Goal: Task Accomplishment & Management: Manage account settings

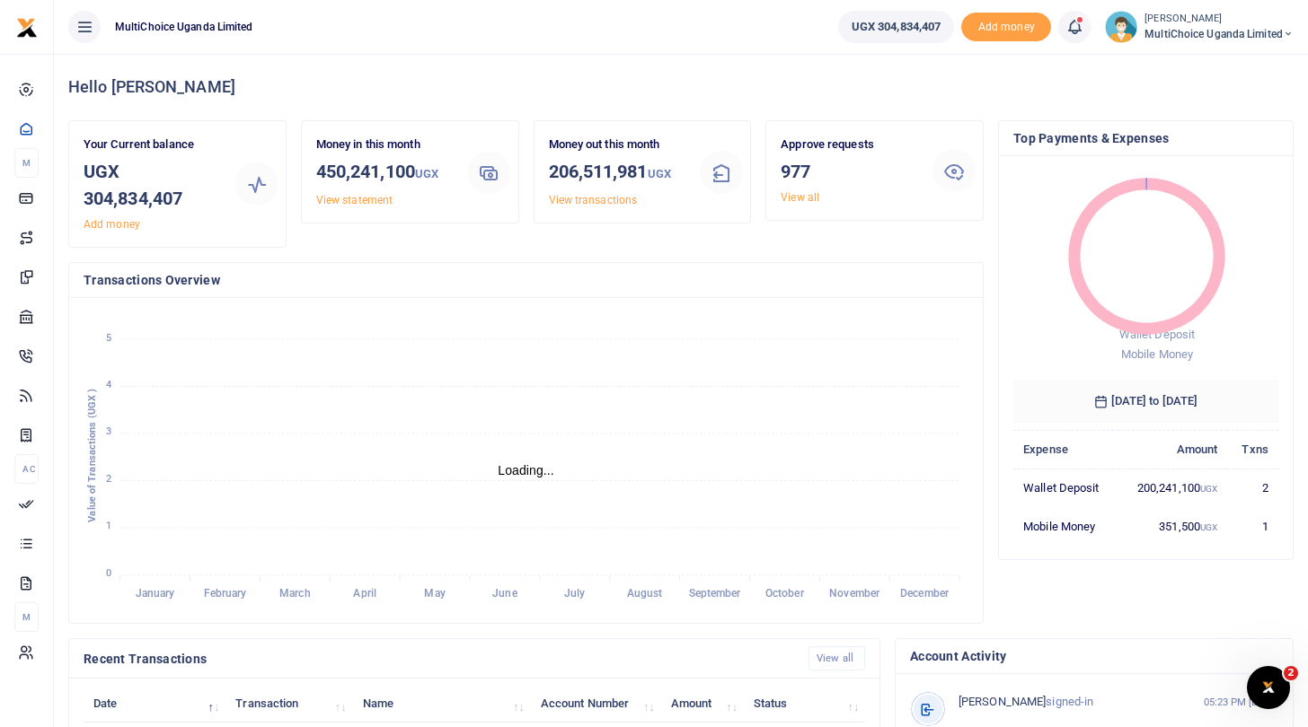
scroll to position [1, 1]
click at [808, 198] on link "View all" at bounding box center [799, 197] width 39 height 13
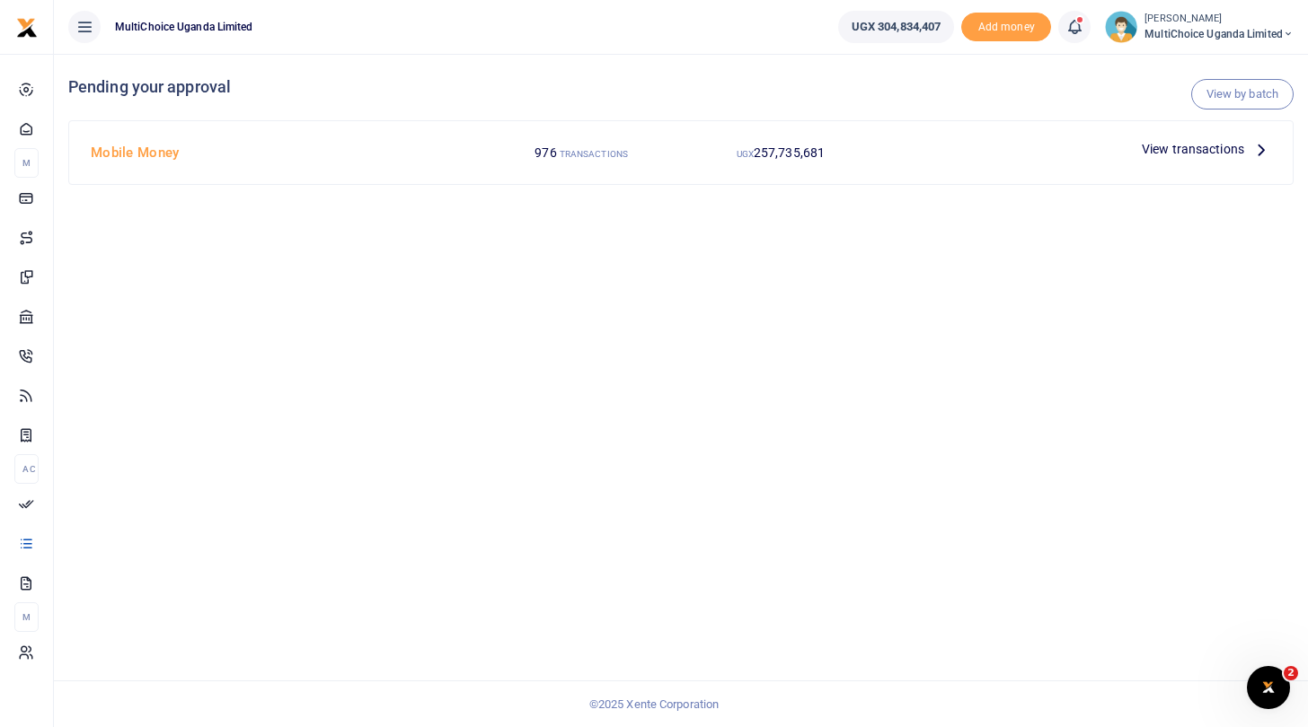
click at [1151, 148] on span "View transactions" at bounding box center [1192, 149] width 102 height 20
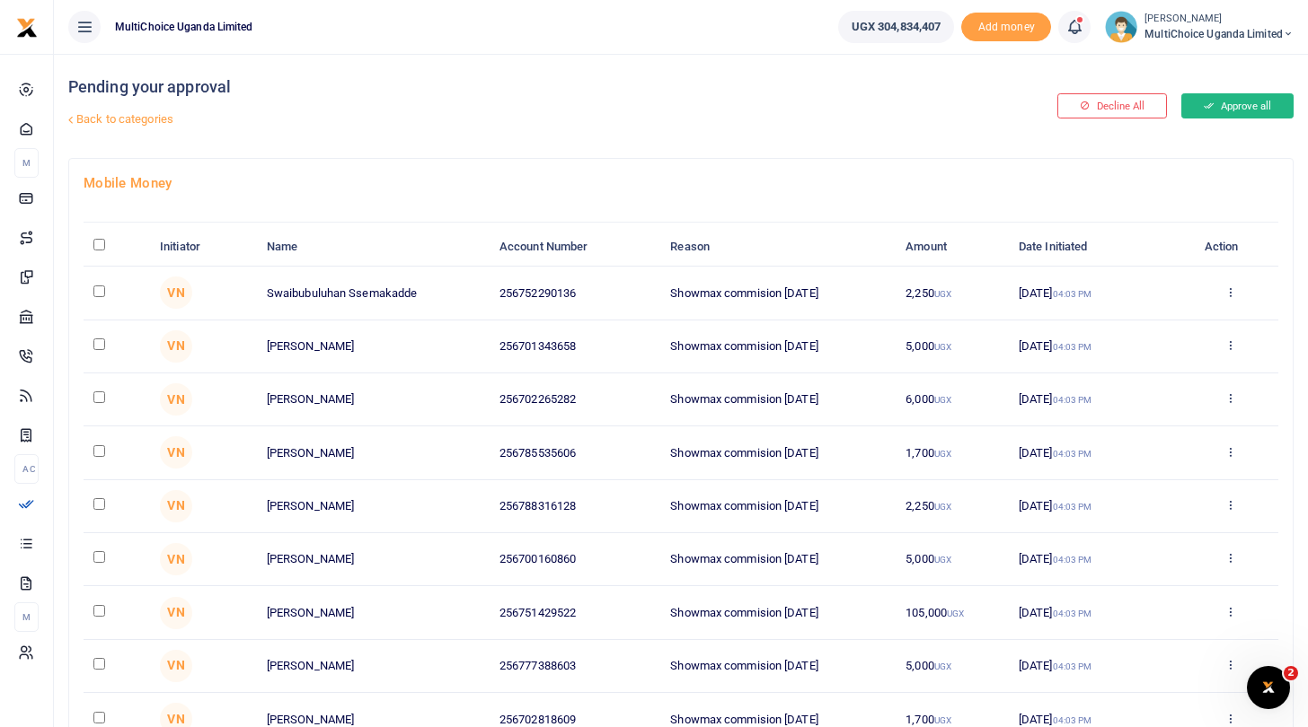
click at [1203, 103] on icon at bounding box center [1208, 106] width 10 height 13
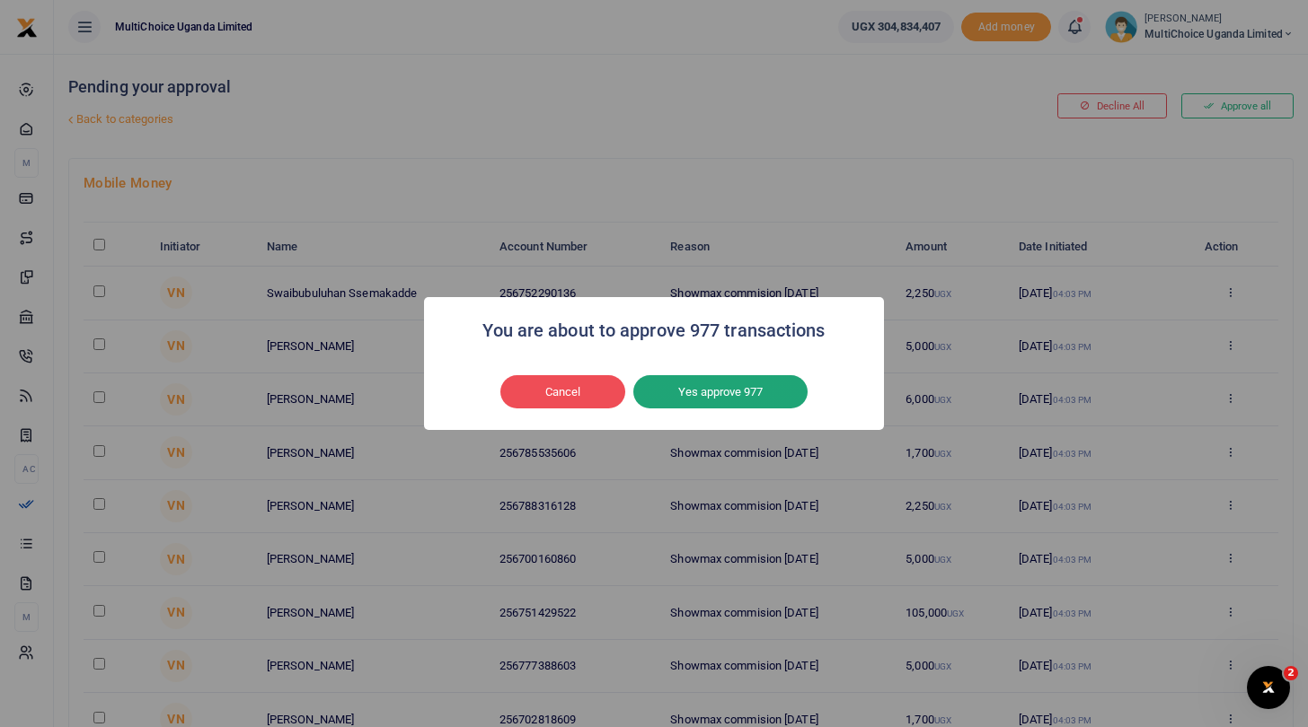
click at [714, 392] on button "Yes approve 977" at bounding box center [720, 392] width 174 height 34
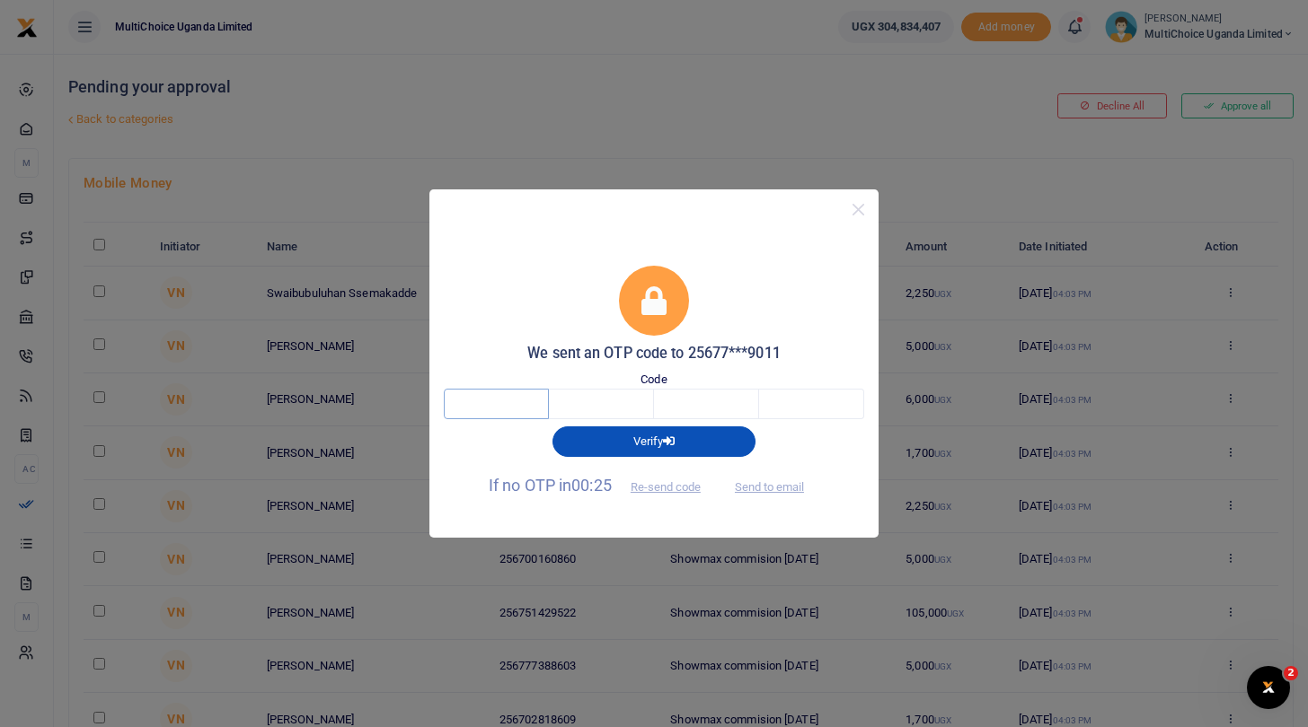
click at [529, 398] on input "text" at bounding box center [496, 404] width 105 height 31
type input "7"
type input "4"
type input "6"
type input "9"
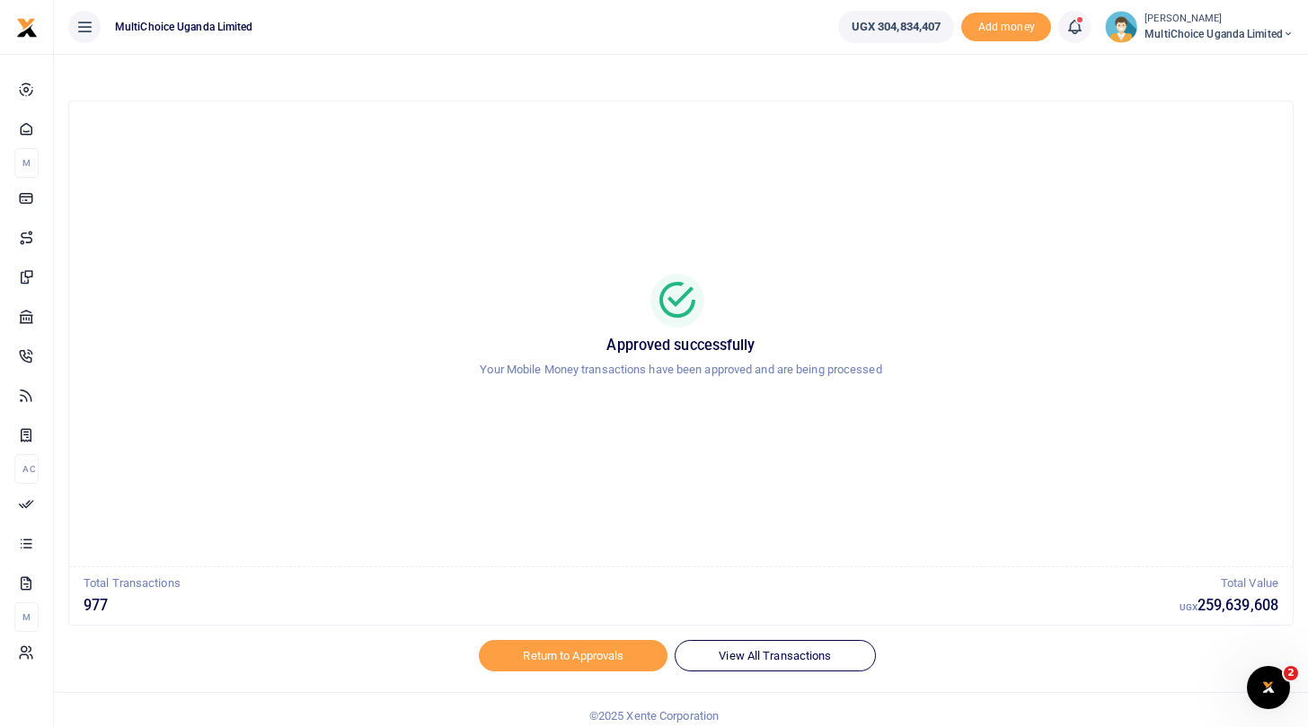
click at [1183, 33] on span "MultiChoice Uganda Limited" at bounding box center [1218, 34] width 149 height 16
click at [1184, 63] on link "Switch accounts" at bounding box center [1225, 65] width 142 height 25
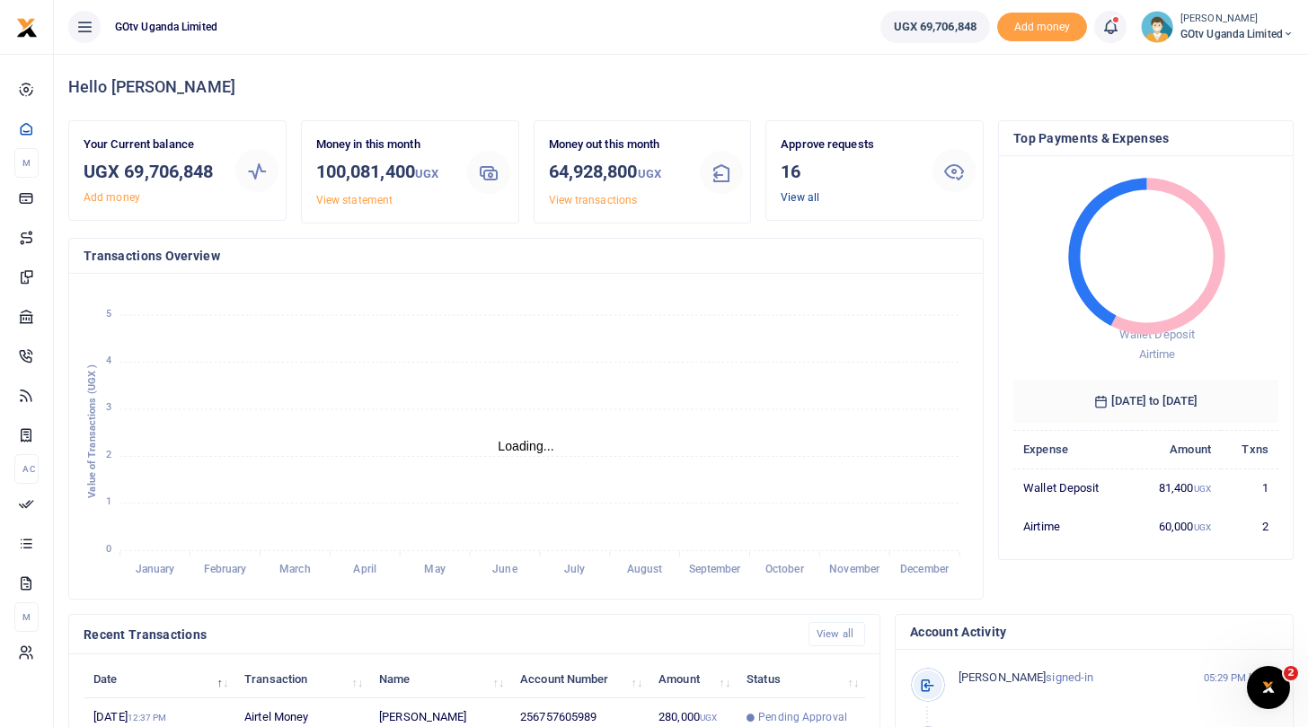
scroll to position [1, 1]
click at [804, 195] on link "View all" at bounding box center [799, 197] width 39 height 13
click at [786, 191] on link "View all" at bounding box center [799, 197] width 39 height 13
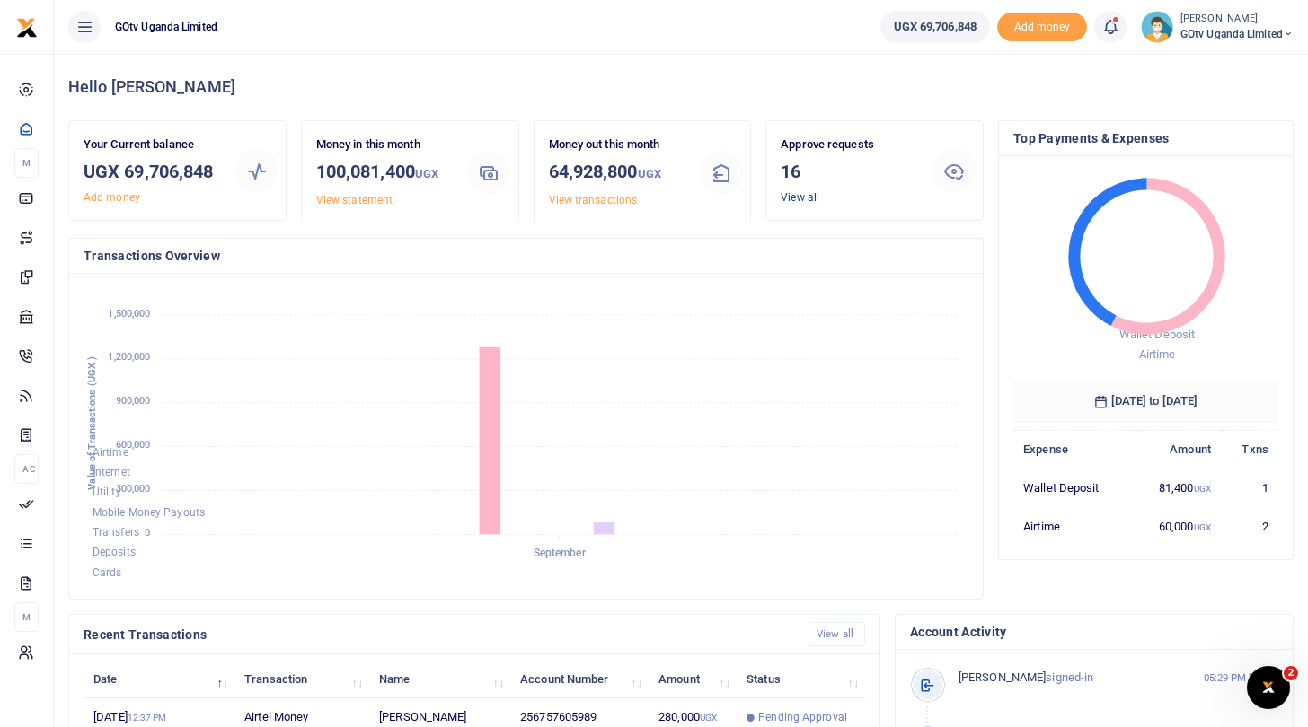
click at [791, 196] on link "View all" at bounding box center [799, 197] width 39 height 13
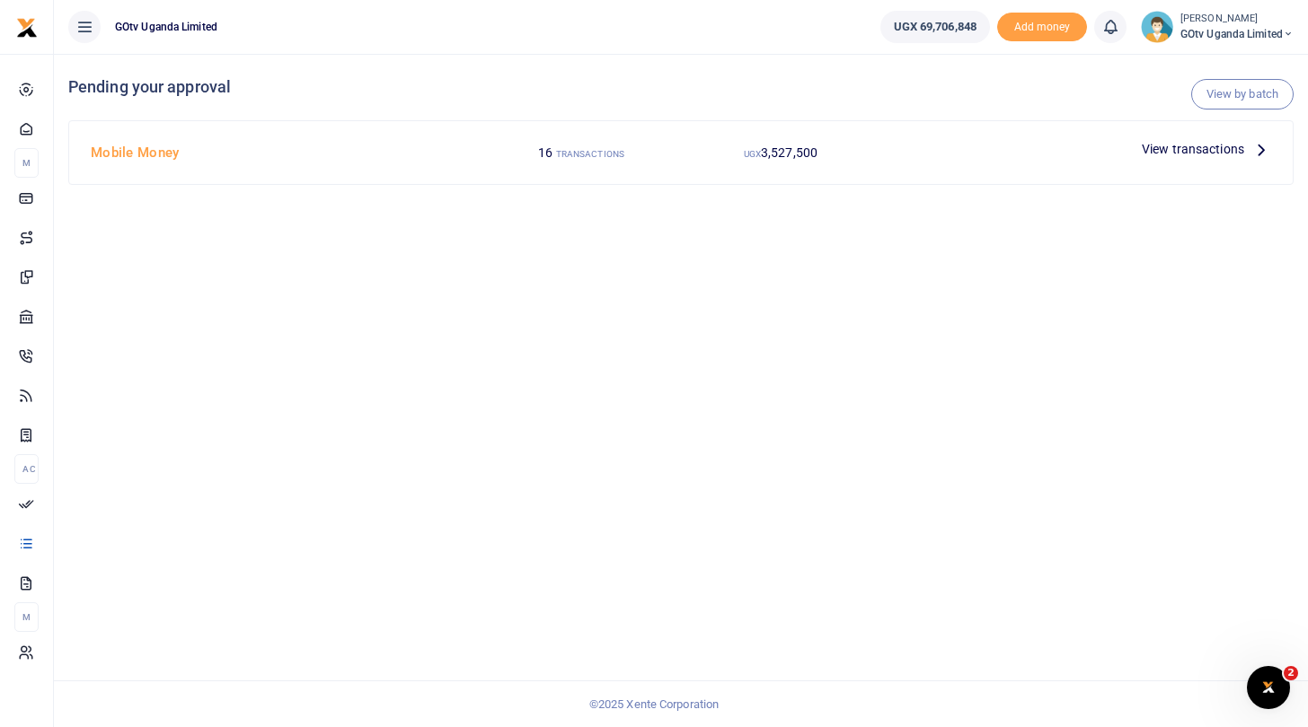
click at [1156, 146] on span "View transactions" at bounding box center [1192, 149] width 102 height 20
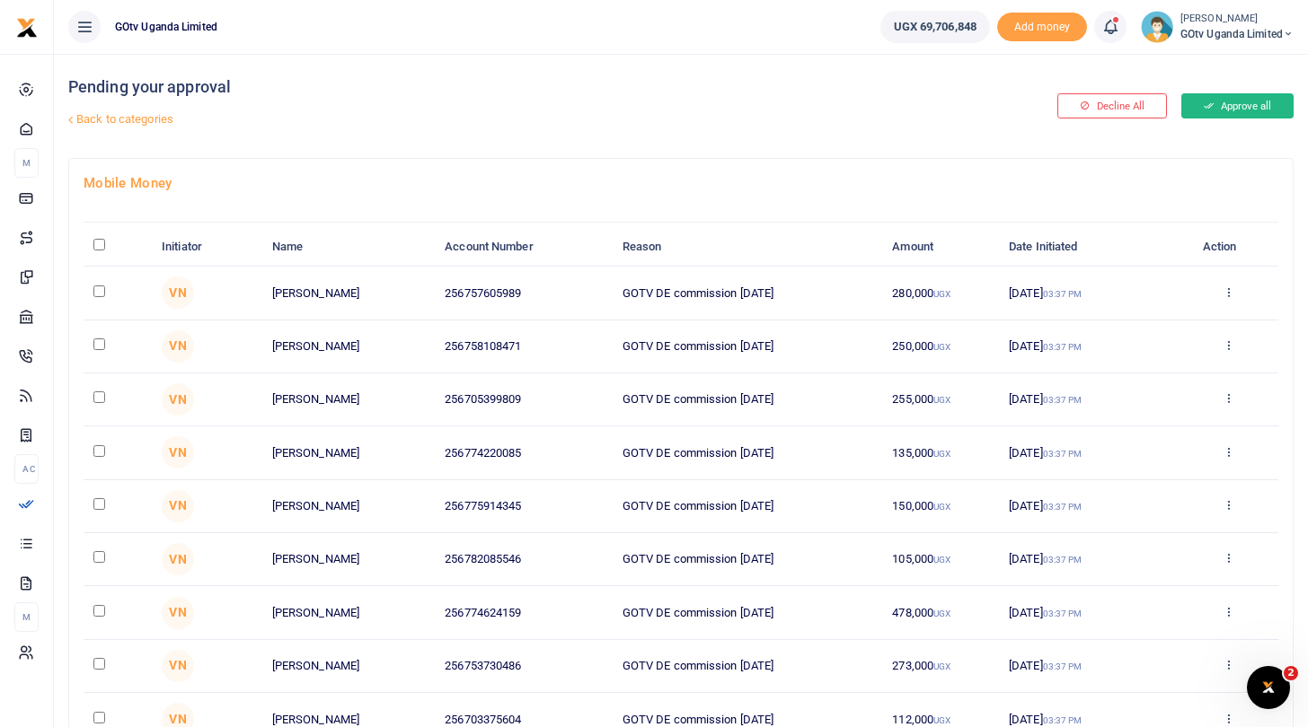
click at [1257, 102] on button "Approve all" at bounding box center [1237, 105] width 112 height 25
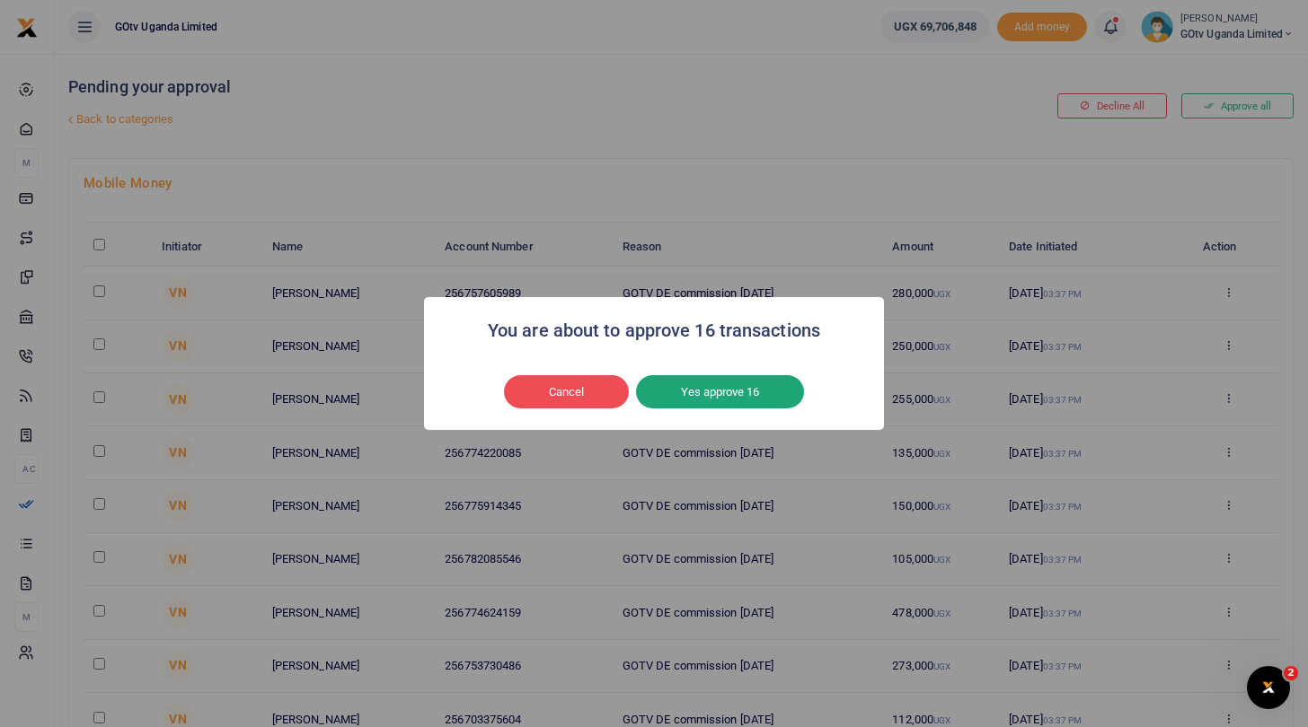
click at [771, 394] on button "Yes approve 16" at bounding box center [720, 392] width 168 height 34
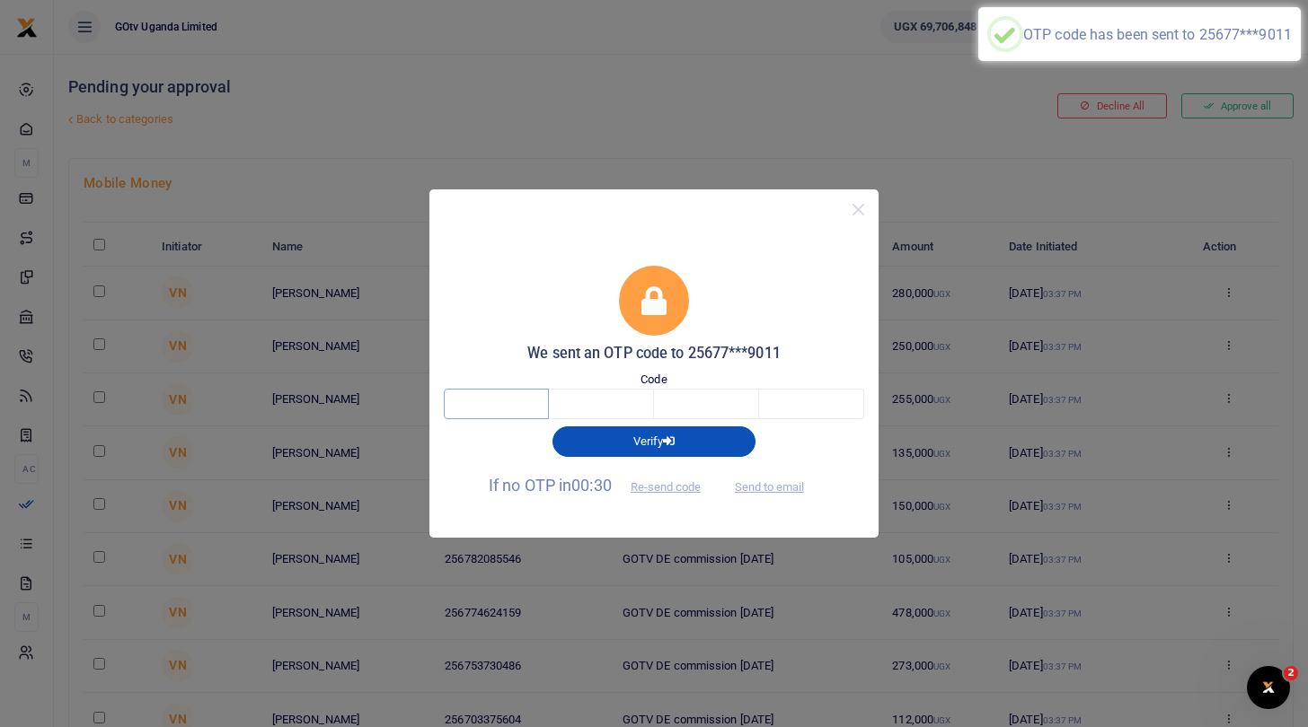
click at [503, 400] on input "text" at bounding box center [496, 404] width 105 height 31
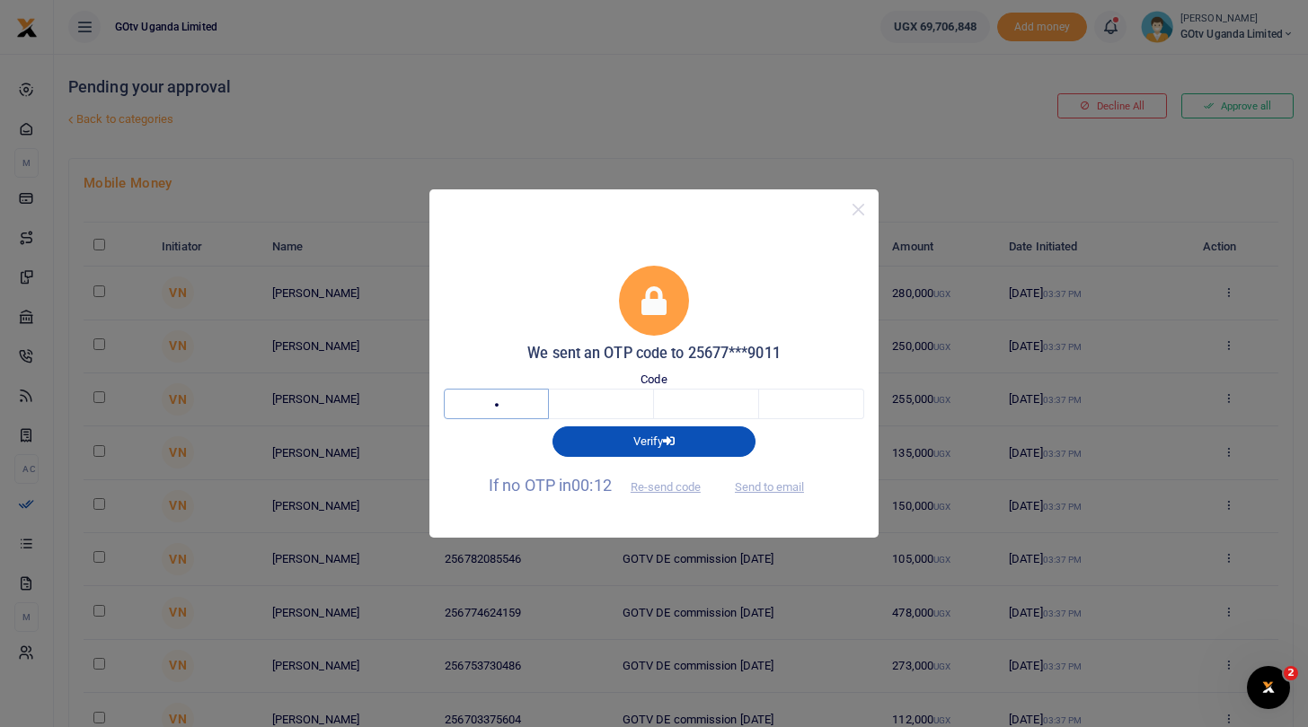
type input "3"
type input "6"
type input "4"
type input "6"
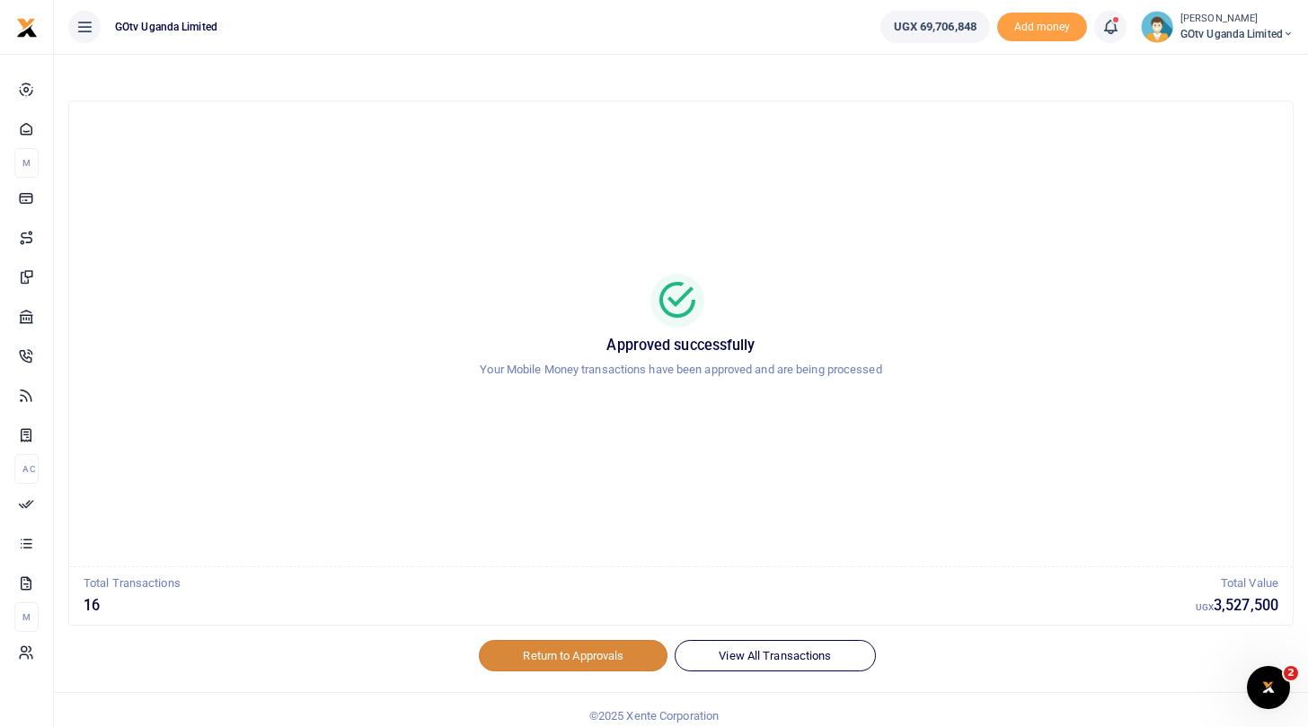
click at [586, 647] on link "Return to Approvals" at bounding box center [573, 655] width 189 height 31
click at [1220, 31] on span "GOtv Uganda Limited" at bounding box center [1236, 34] width 113 height 16
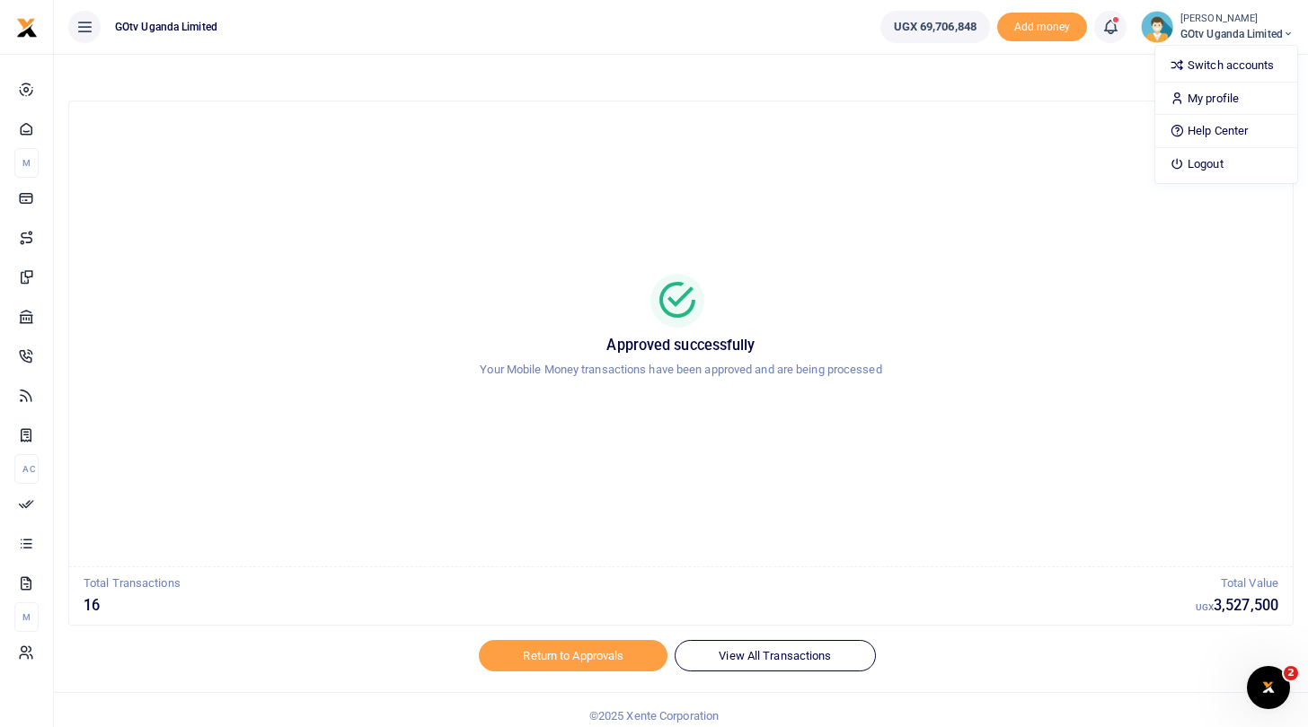
click at [1210, 30] on span "GOtv Uganda Limited" at bounding box center [1236, 34] width 113 height 16
click at [1210, 59] on link "Switch accounts" at bounding box center [1226, 65] width 142 height 25
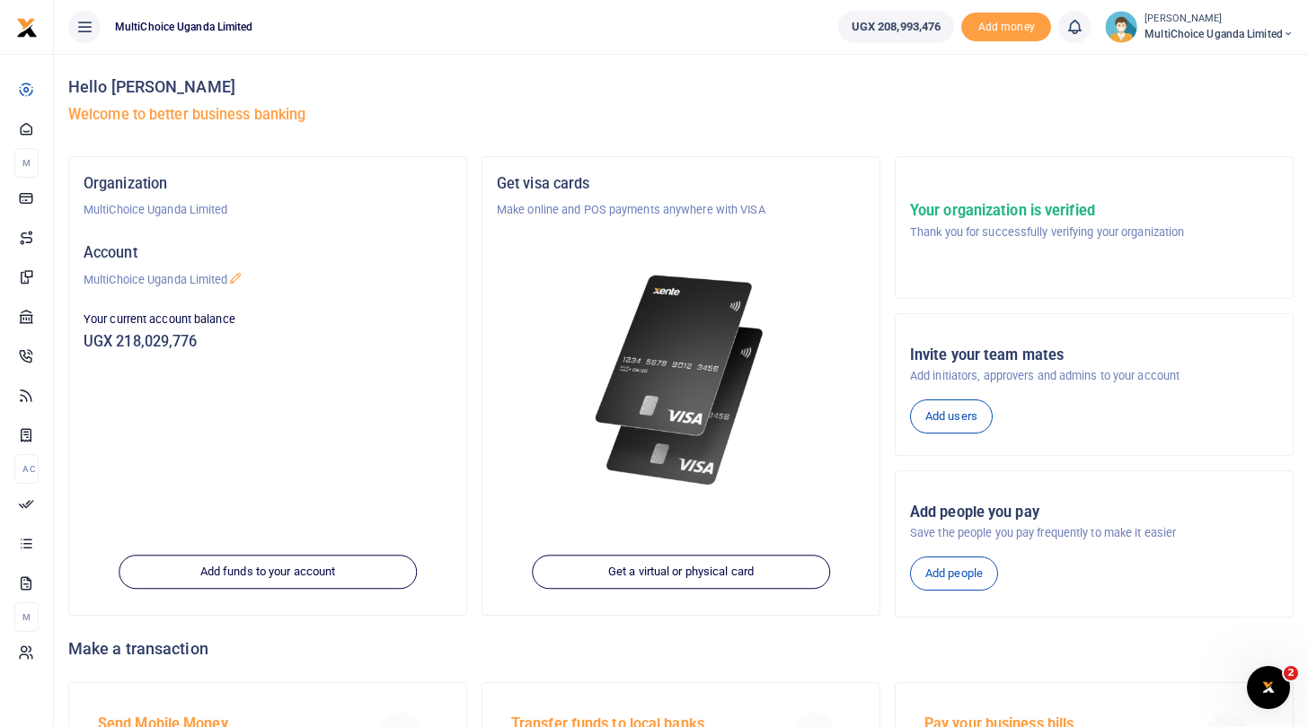
click at [1159, 26] on span "MultiChoice Uganda Limited" at bounding box center [1218, 34] width 149 height 16
click at [1171, 159] on icon at bounding box center [1175, 163] width 14 height 16
